Goal: Task Accomplishment & Management: Use online tool/utility

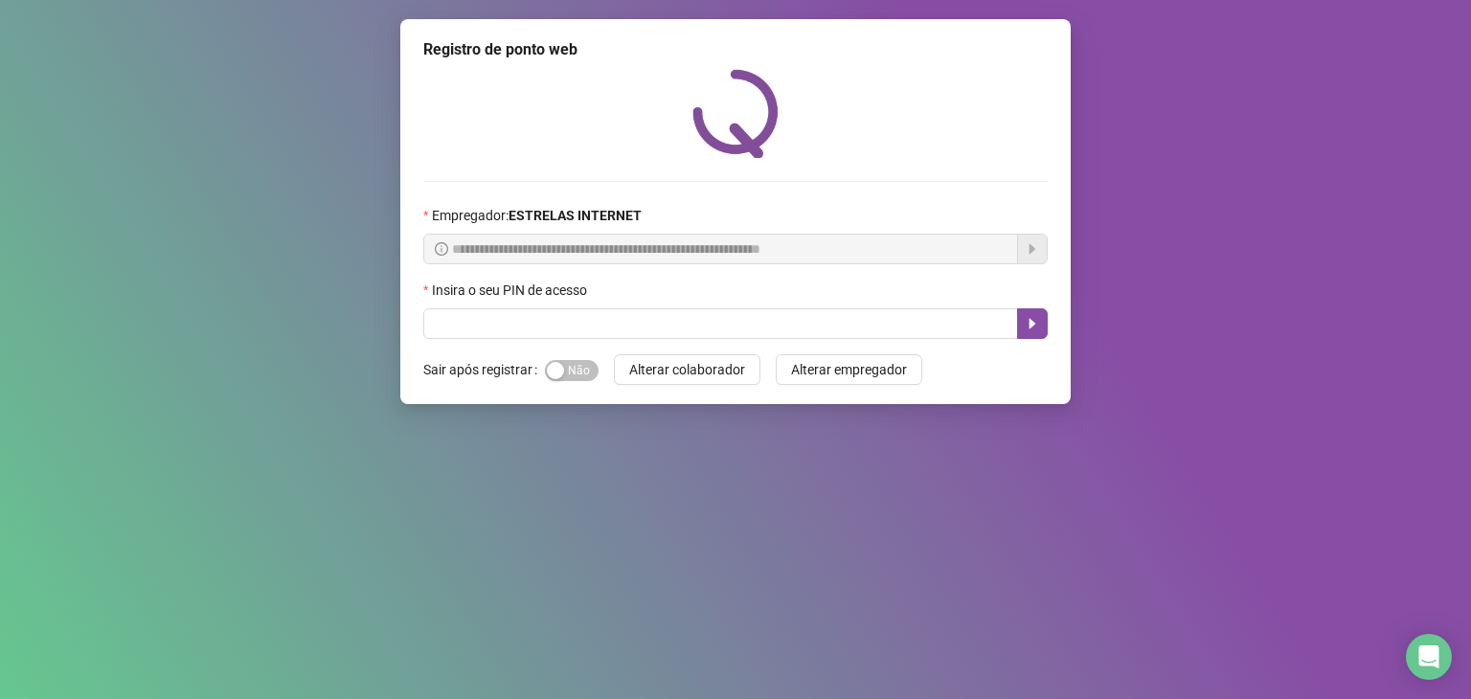
click at [498, 306] on div "Insira o seu PIN de acesso" at bounding box center [735, 294] width 624 height 29
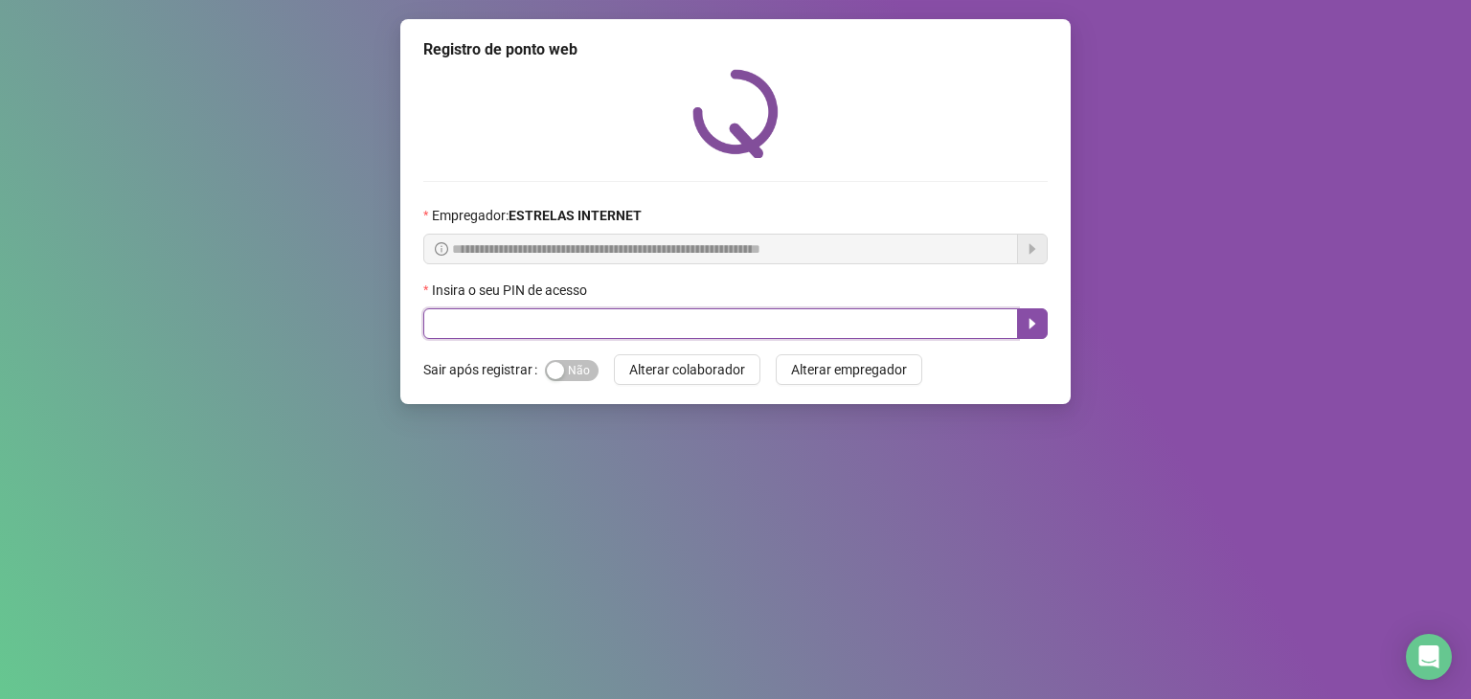
click at [506, 330] on input "text" at bounding box center [720, 323] width 595 height 31
type input "*****"
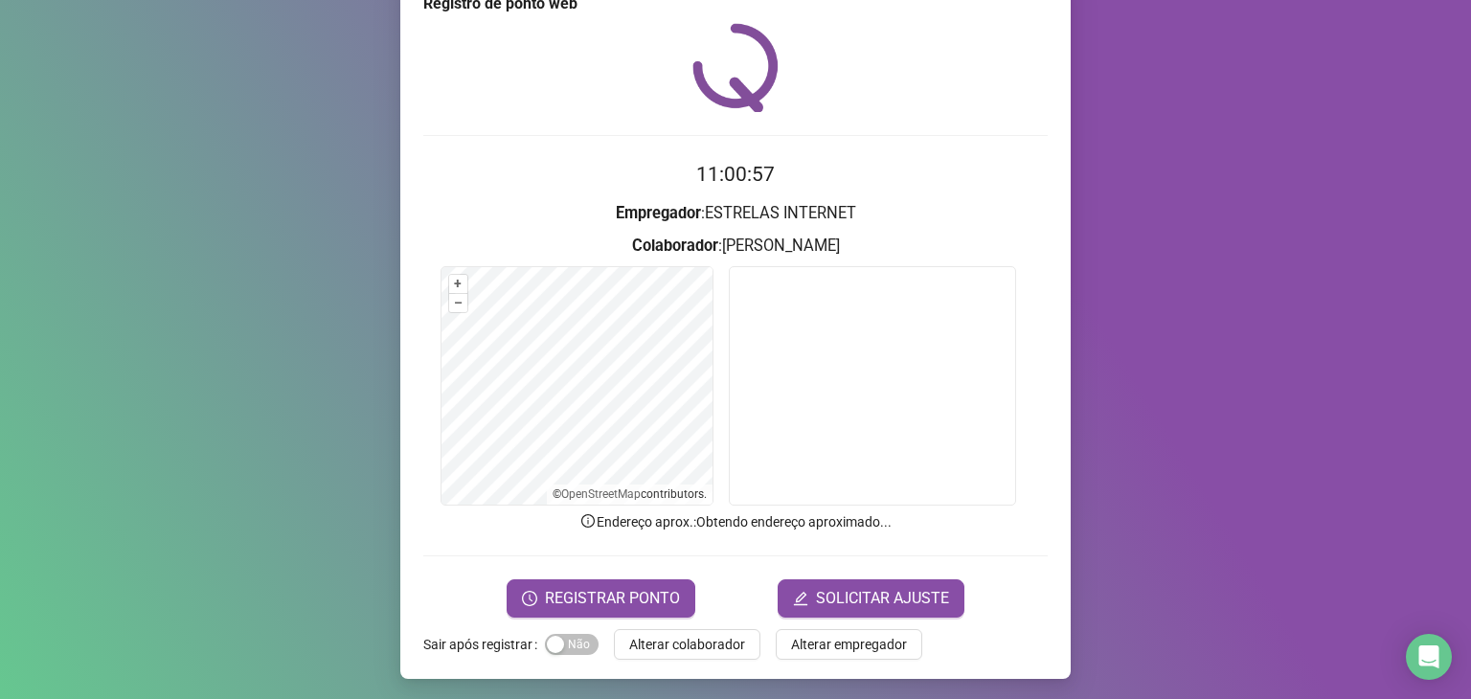
scroll to position [47, 0]
click at [542, 569] on form "11:01:03 Empregador : ESTRELAS INTERNET Colaborador : [PERSON_NAME] + – ⇧ › © O…" at bounding box center [735, 387] width 624 height 458
click at [635, 595] on span "REGISTRAR PONTO" at bounding box center [612, 597] width 135 height 23
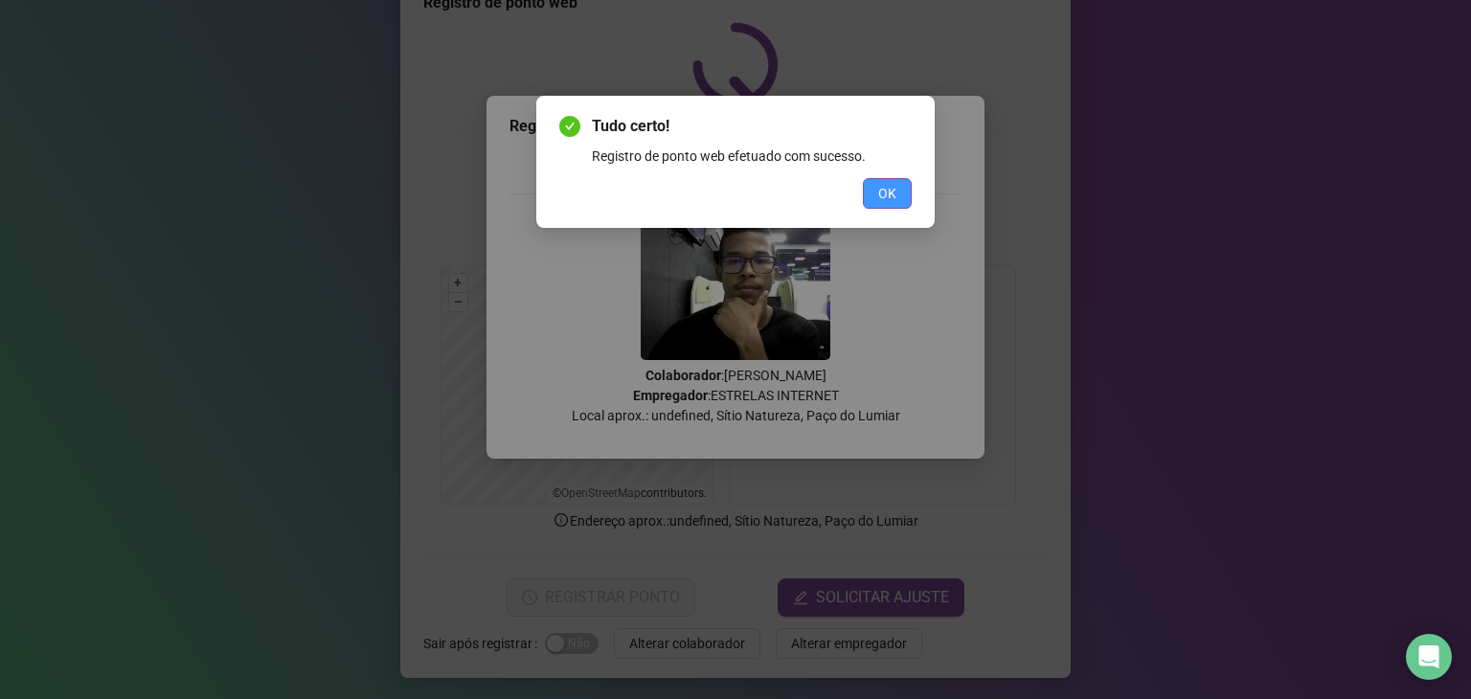
click at [902, 187] on button "OK" at bounding box center [887, 193] width 49 height 31
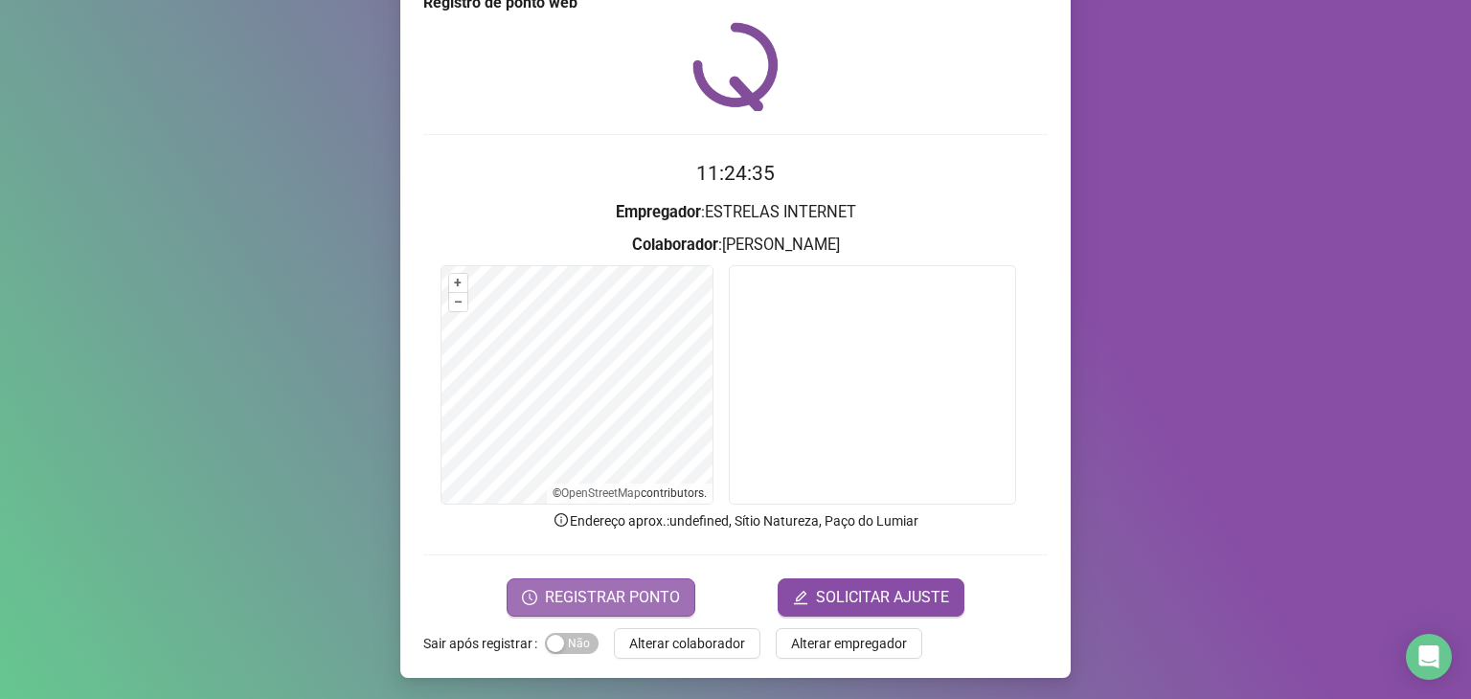
click at [601, 581] on button "REGISTRAR PONTO" at bounding box center [600, 597] width 189 height 38
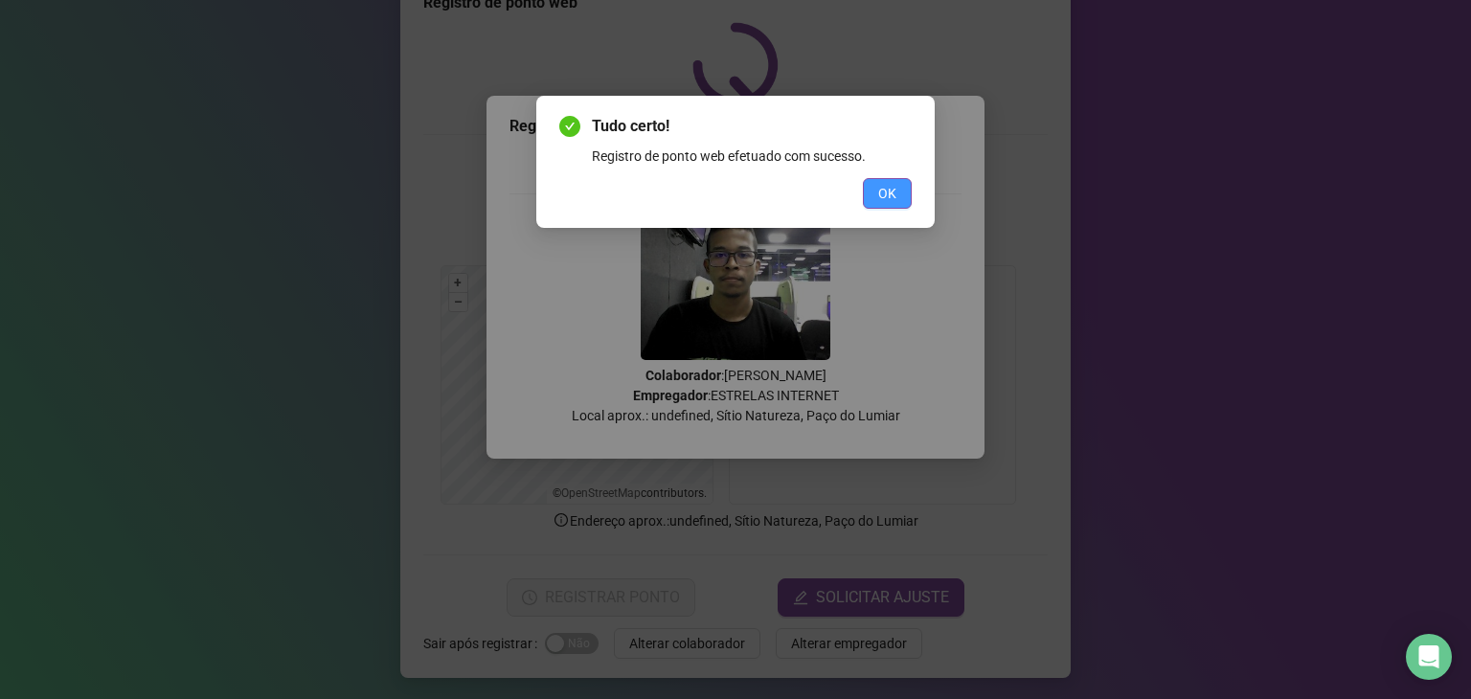
drag, startPoint x: 901, startPoint y: 159, endPoint x: 885, endPoint y: 208, distance: 51.5
click at [901, 167] on div "Tudo certo! Registro de ponto web efetuado com sucesso. OK" at bounding box center [735, 162] width 352 height 94
click at [885, 196] on span "OK" at bounding box center [887, 193] width 18 height 21
